Goal: Task Accomplishment & Management: Use online tool/utility

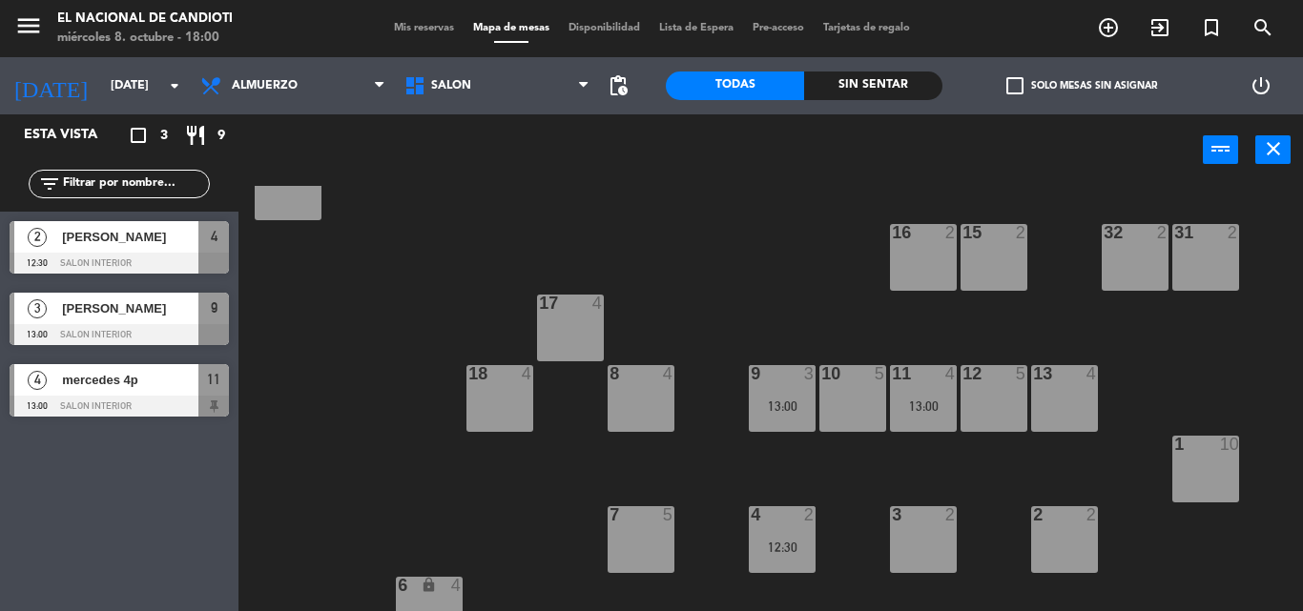
scroll to position [286, 0]
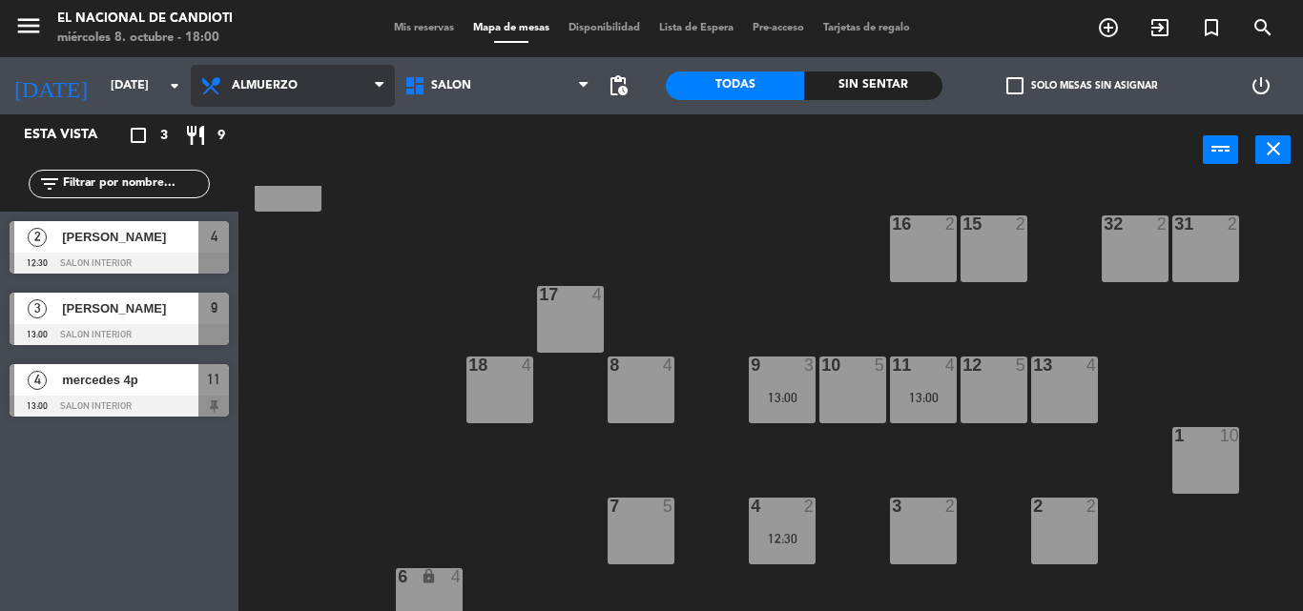
click at [234, 89] on span "Almuerzo" at bounding box center [265, 85] width 66 height 13
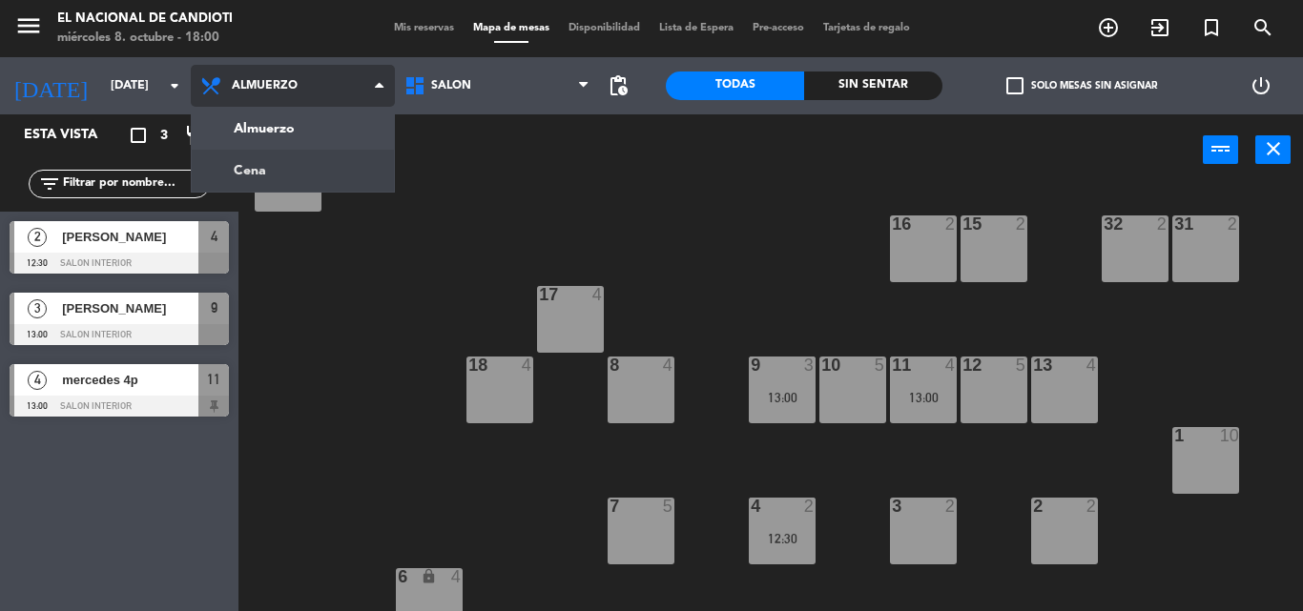
click at [247, 157] on ng-component "menu El Nacional [PERSON_NAME] [DATE] 8. octubre - 18:00 Mis reservas Mapa de m…" at bounding box center [651, 305] width 1303 height 611
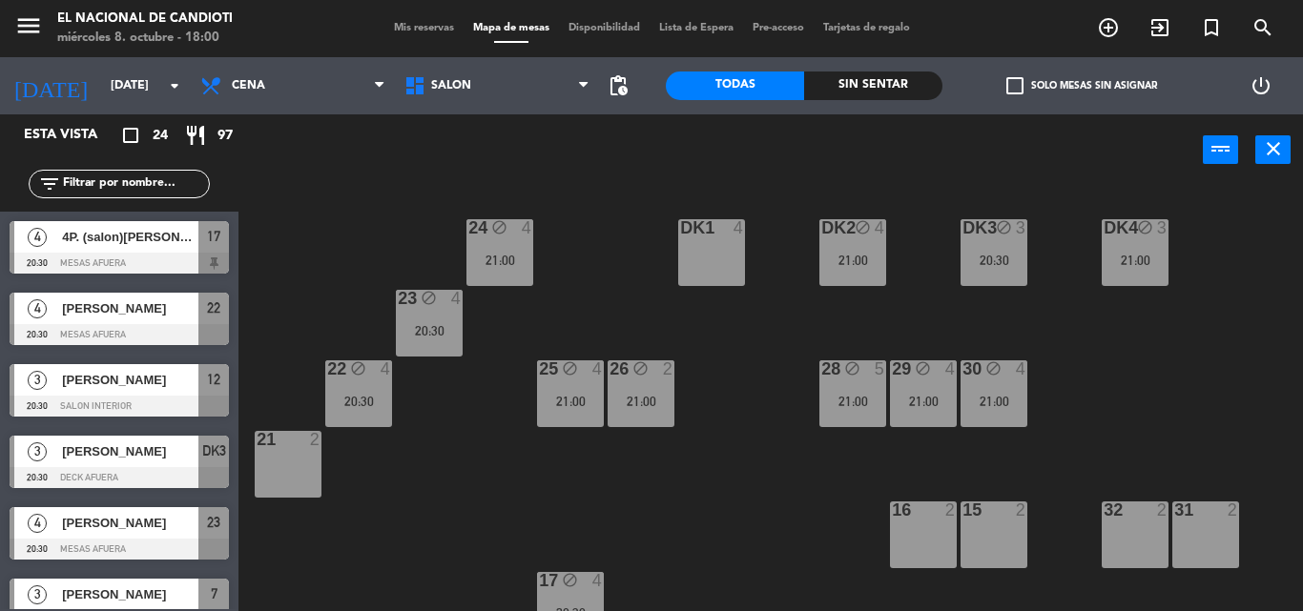
click at [709, 232] on div at bounding box center [710, 227] width 31 height 17
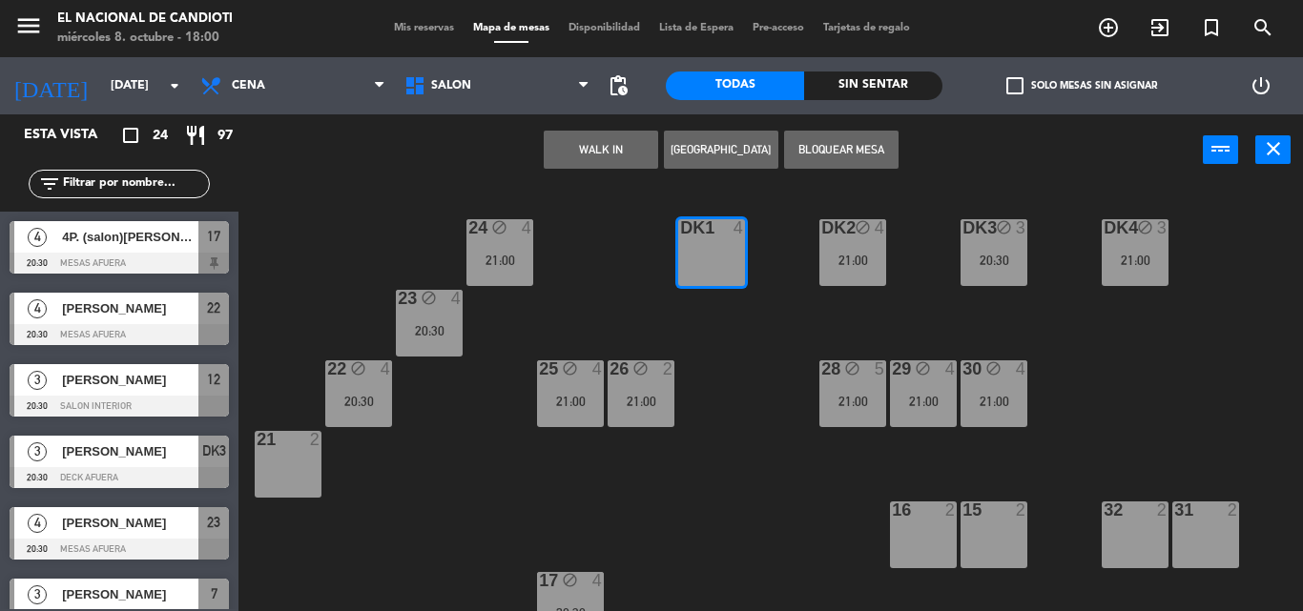
click at [833, 148] on button "Bloquear Mesa" at bounding box center [841, 150] width 114 height 38
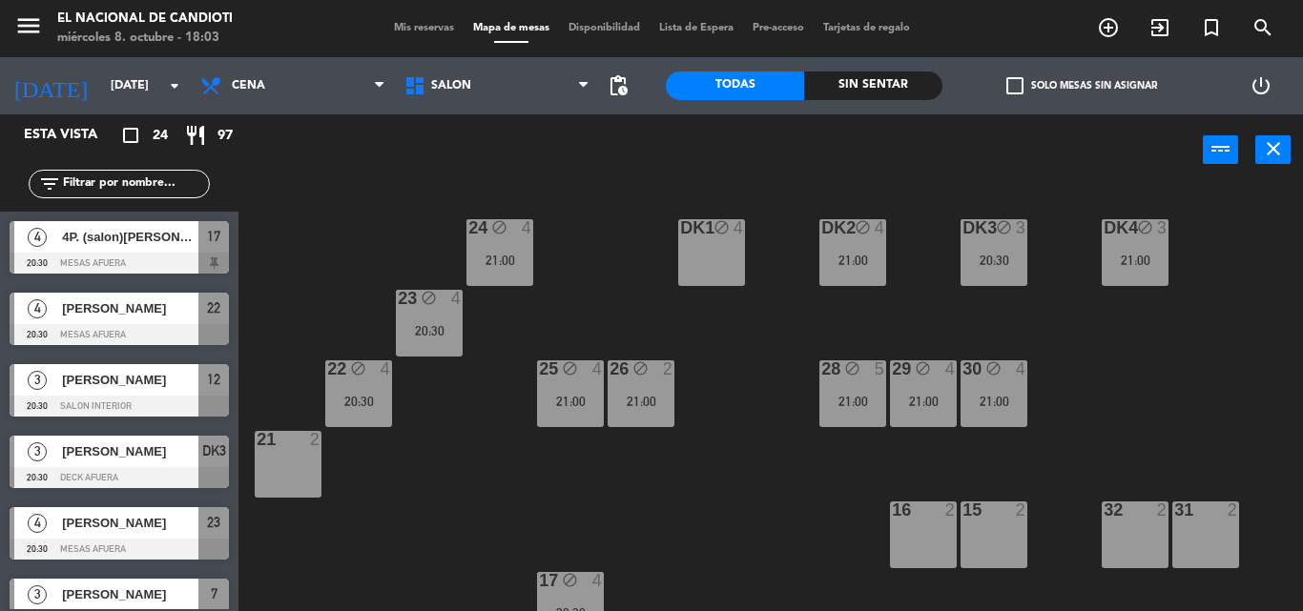
click at [694, 300] on div "24 block 4 21:00 DK1 block 4 DK2 block 4 21:00 DK3 block 3 20:30 DK4 block 3 21…" at bounding box center [777, 398] width 1051 height 425
click at [646, 278] on div "24 block 4 21:00 DK1 block 4 DK2 block 4 21:00 DK3 block 3 20:30 DK4 block 3 21…" at bounding box center [777, 398] width 1051 height 425
click at [647, 278] on div "24 block 4 21:00 DK1 block 4 DK2 block 4 21:00 DK3 block 3 20:30 DK4 block 3 21…" at bounding box center [777, 398] width 1051 height 425
click at [728, 260] on div "DK1 block 4" at bounding box center [711, 252] width 67 height 67
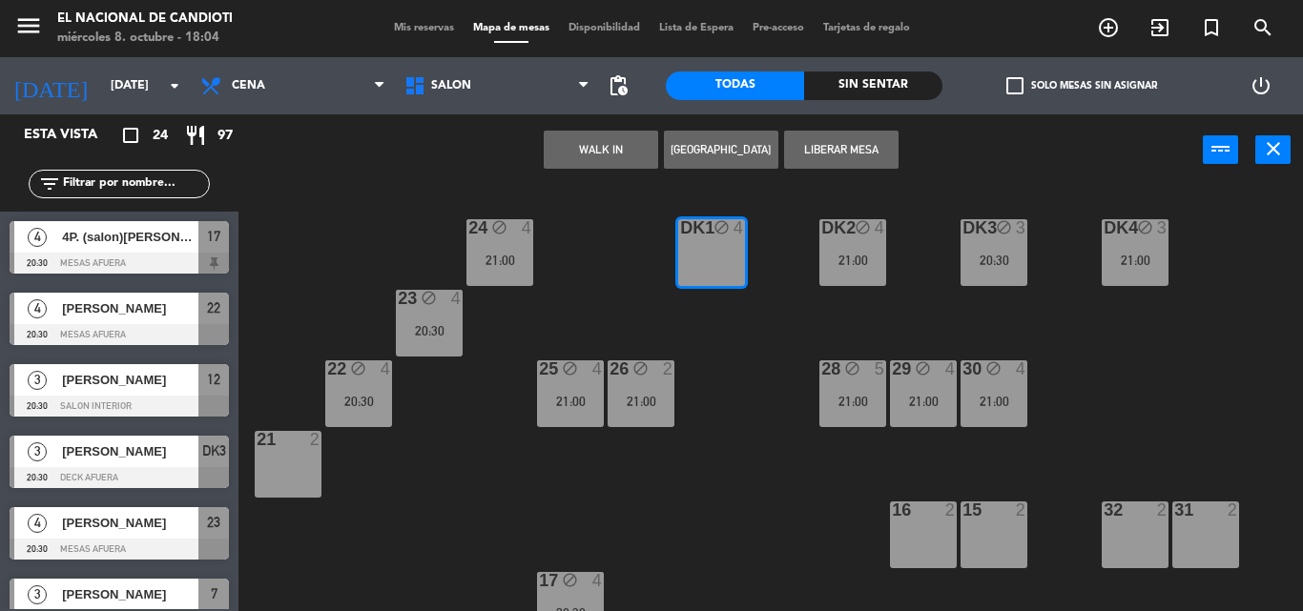
click at [748, 333] on div "24 block 4 21:00 DK1 block 4 DK2 block 4 21:00 DK3 block 3 20:30 DK4 block 3 21…" at bounding box center [777, 398] width 1051 height 425
